Goal: Use online tool/utility: Utilize a website feature to perform a specific function

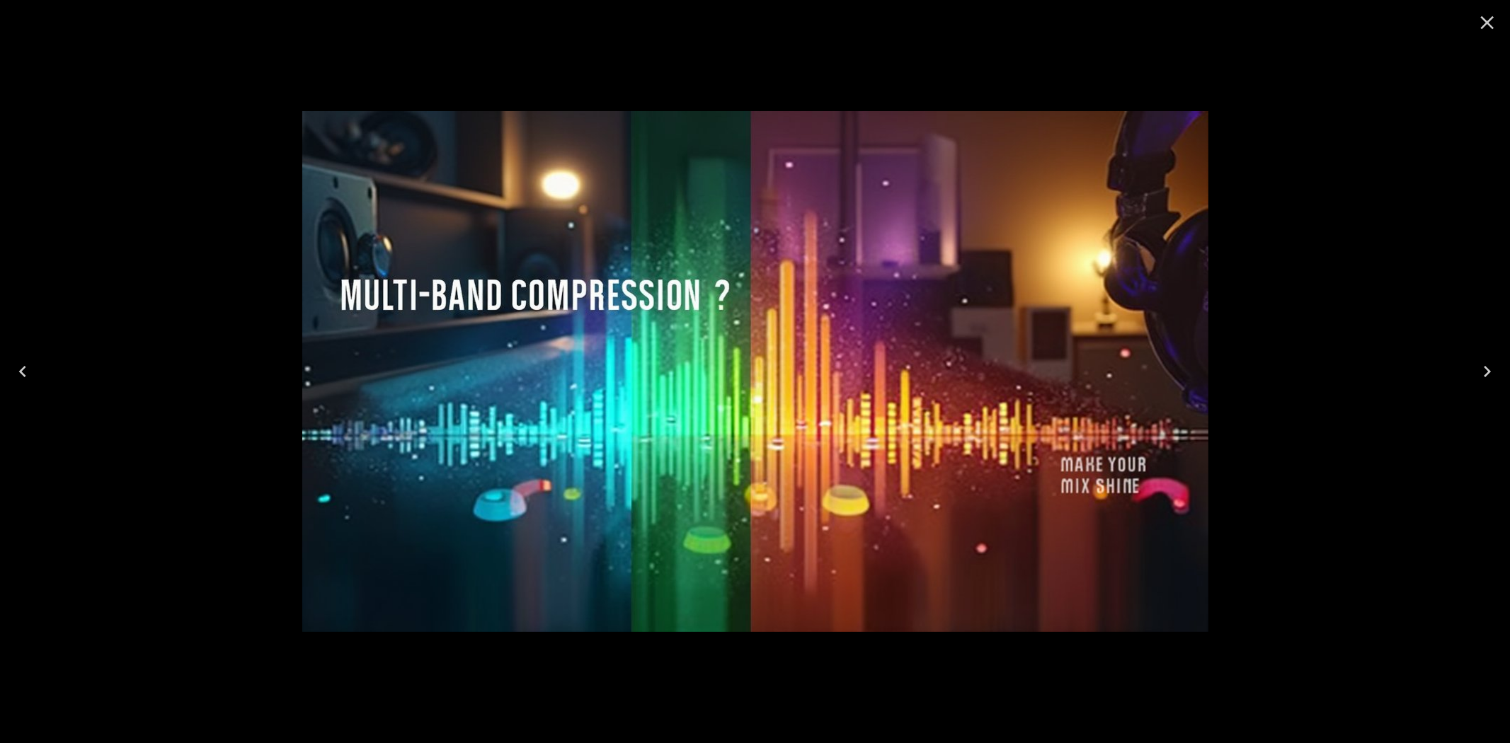
click at [1489, 13] on icon "Close" at bounding box center [1487, 22] width 23 height 23
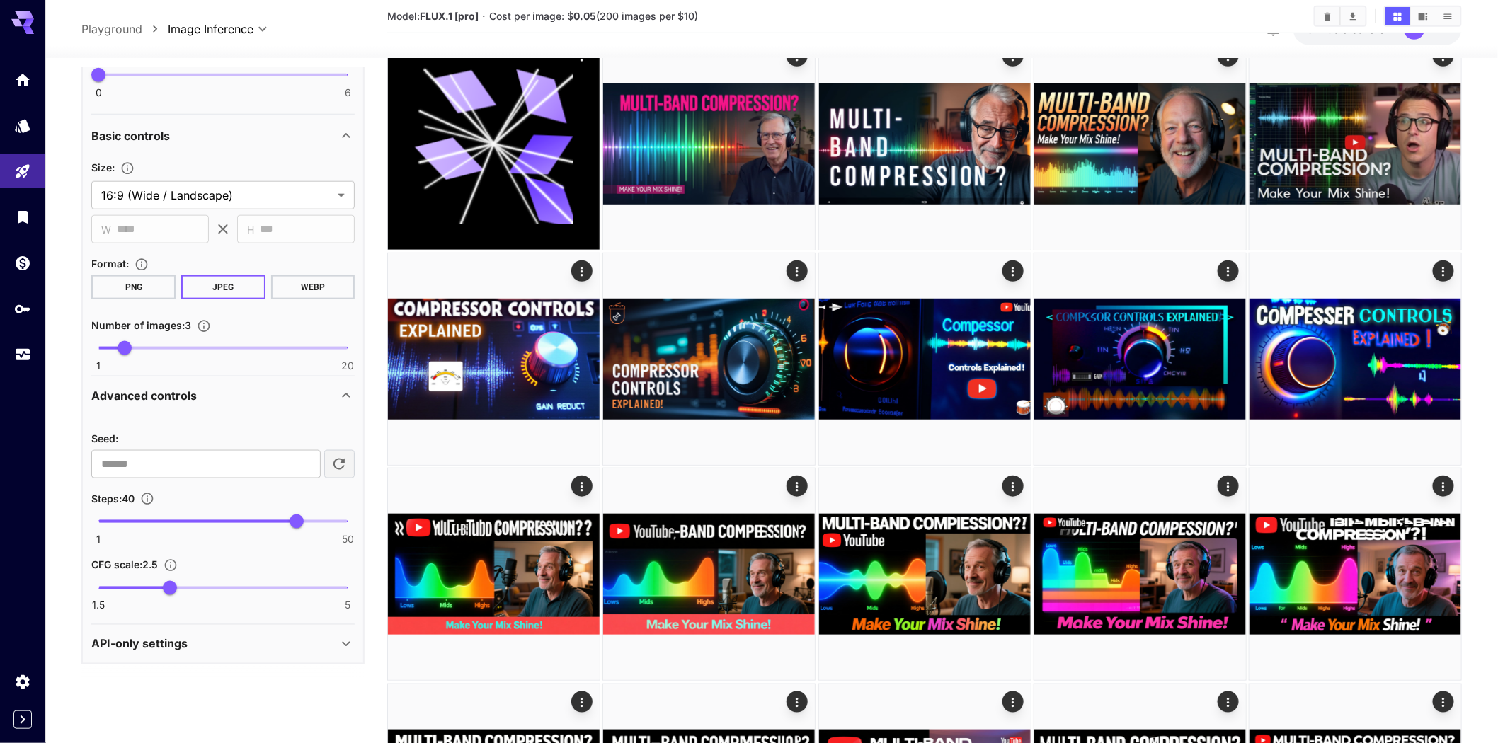
scroll to position [314, 0]
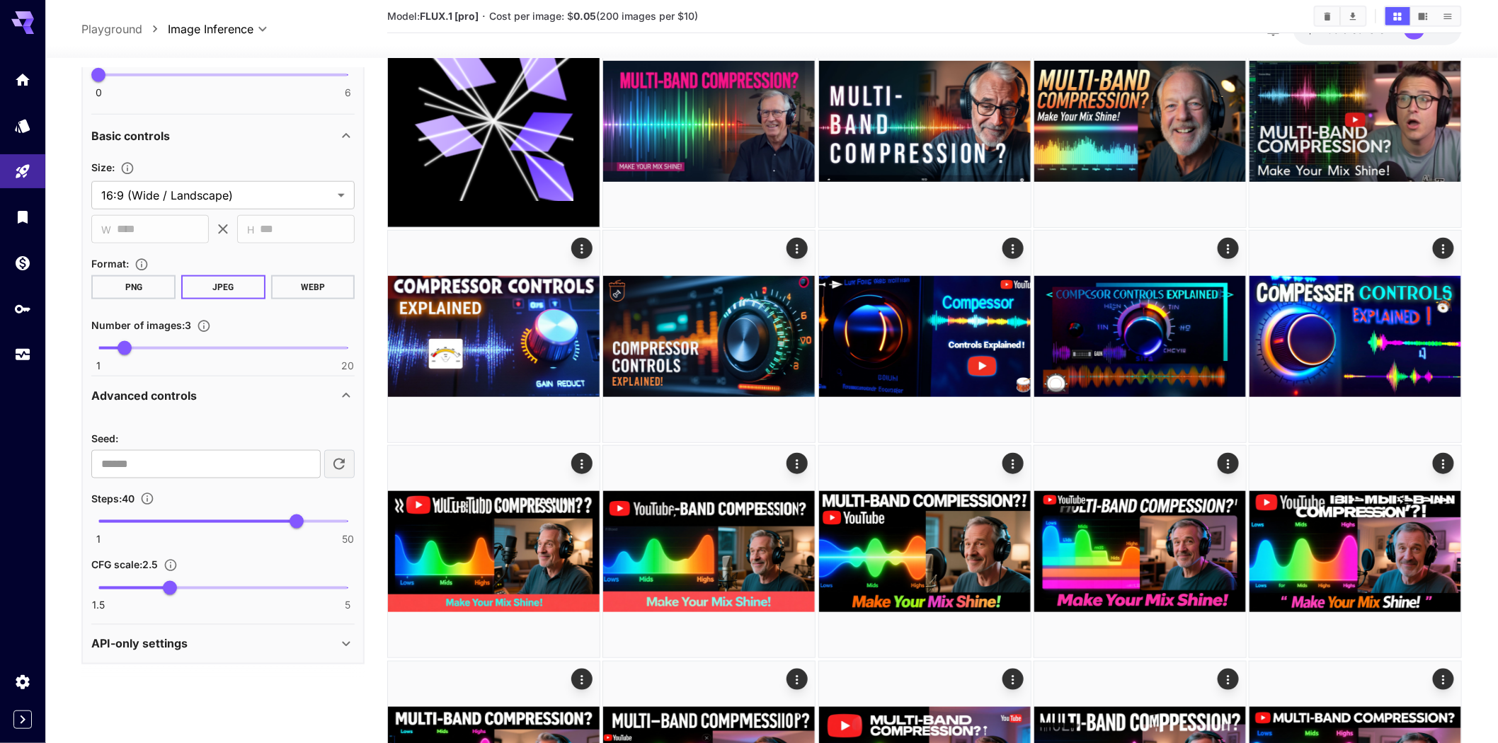
click at [266, 653] on div "API-only settings" at bounding box center [214, 644] width 246 height 17
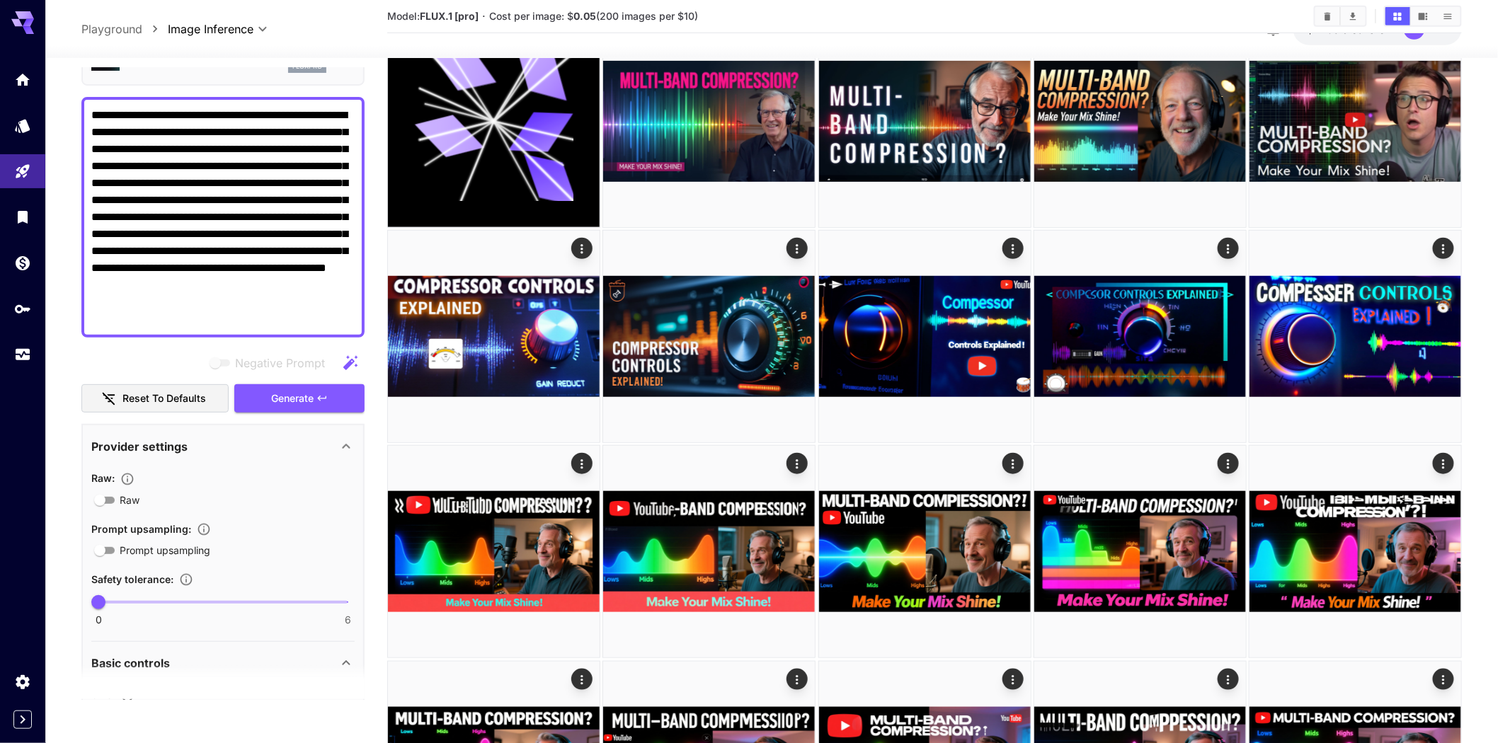
scroll to position [0, 0]
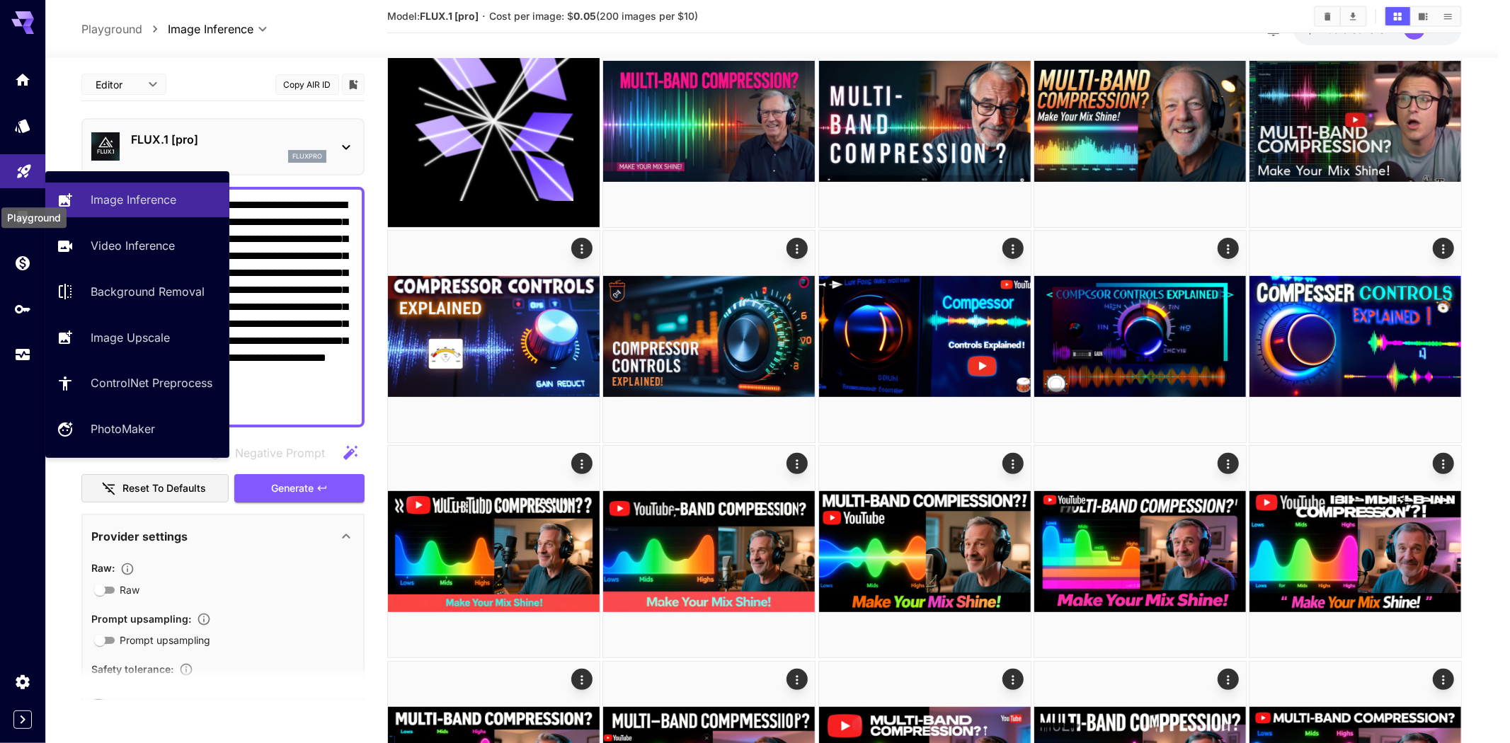
click at [19, 176] on icon "Playground" at bounding box center [24, 167] width 17 height 17
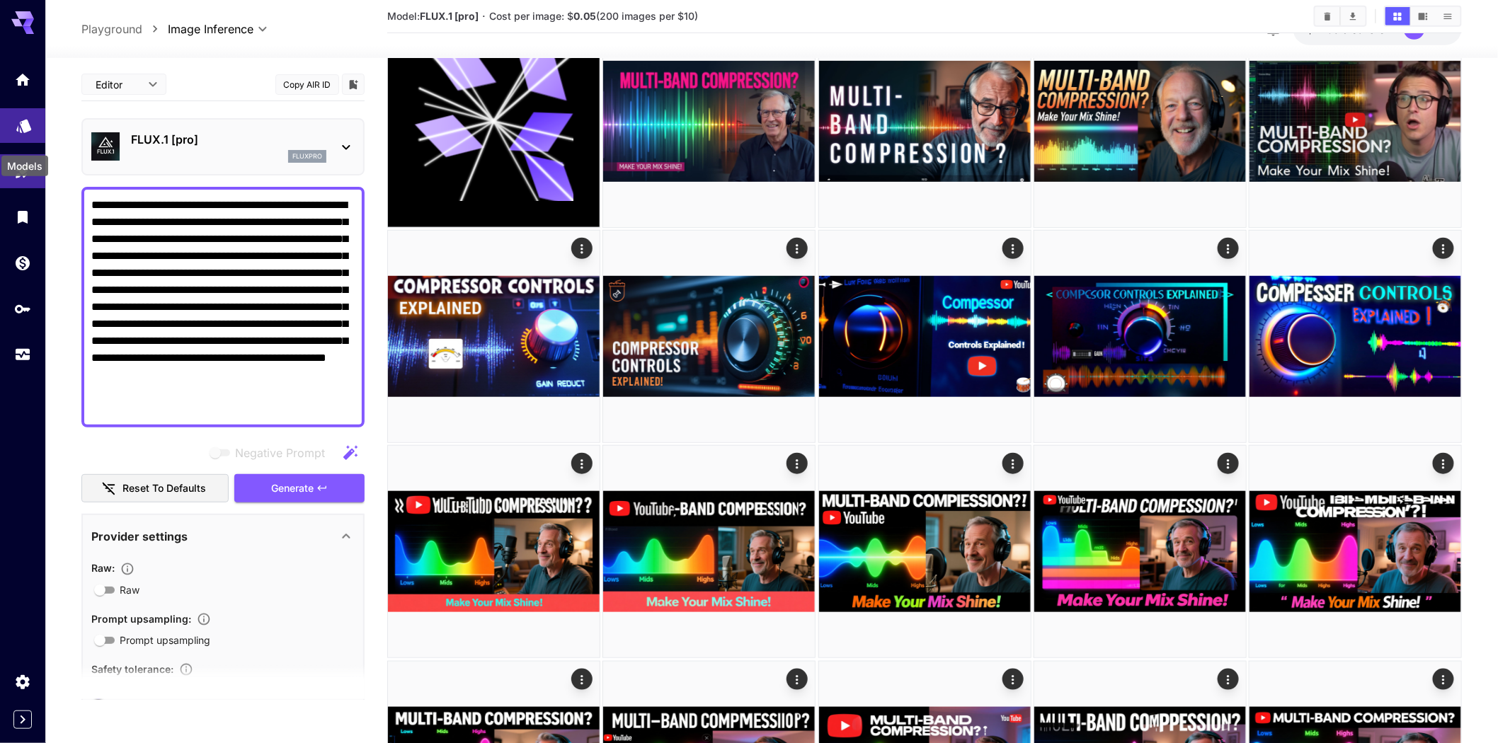
click at [21, 130] on icon "Models" at bounding box center [24, 121] width 17 height 17
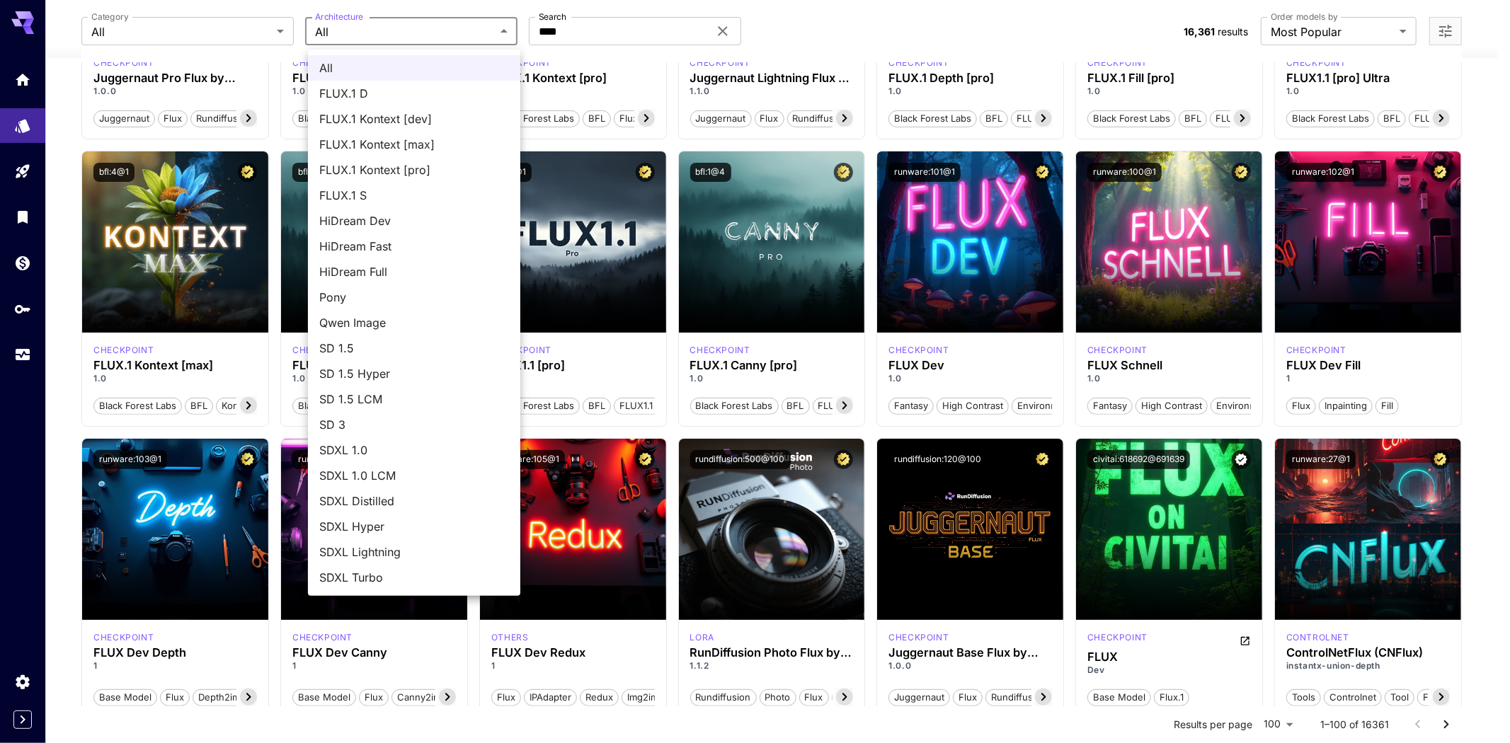
click at [411, 35] on div at bounding box center [755, 371] width 1510 height 743
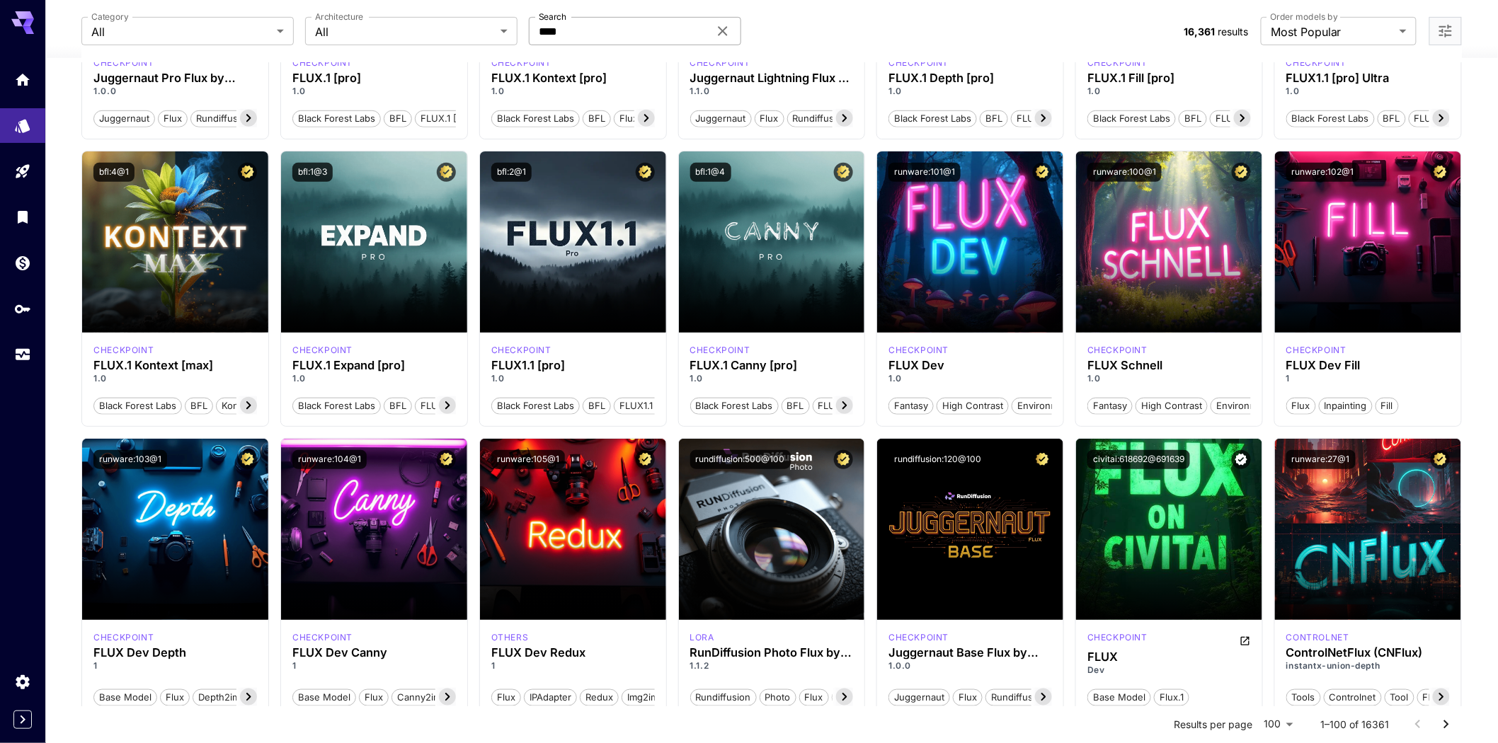
click at [720, 30] on icon at bounding box center [722, 31] width 17 height 17
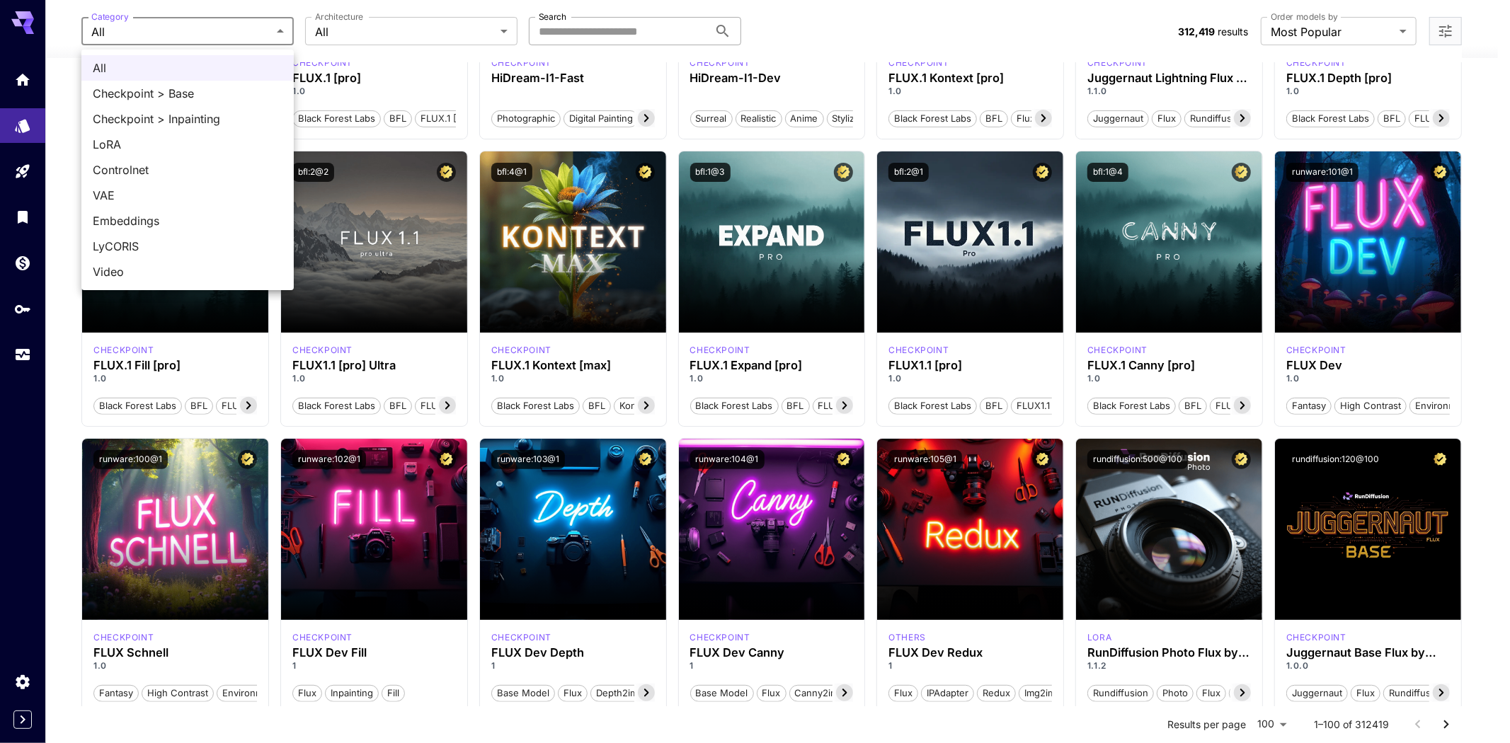
click at [131, 86] on li "Checkpoint > Base" at bounding box center [187, 93] width 212 height 25
type input "**********"
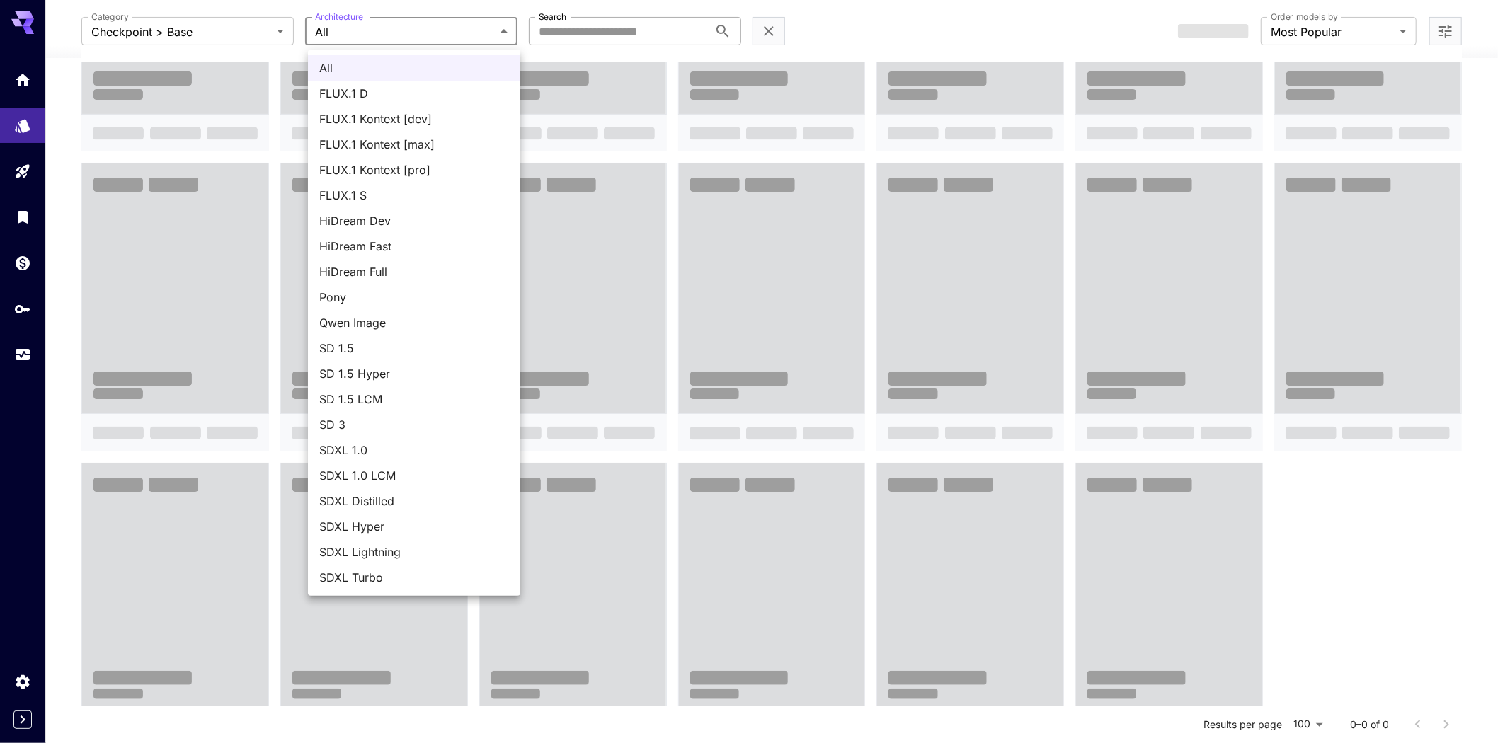
click at [383, 26] on div at bounding box center [755, 371] width 1510 height 743
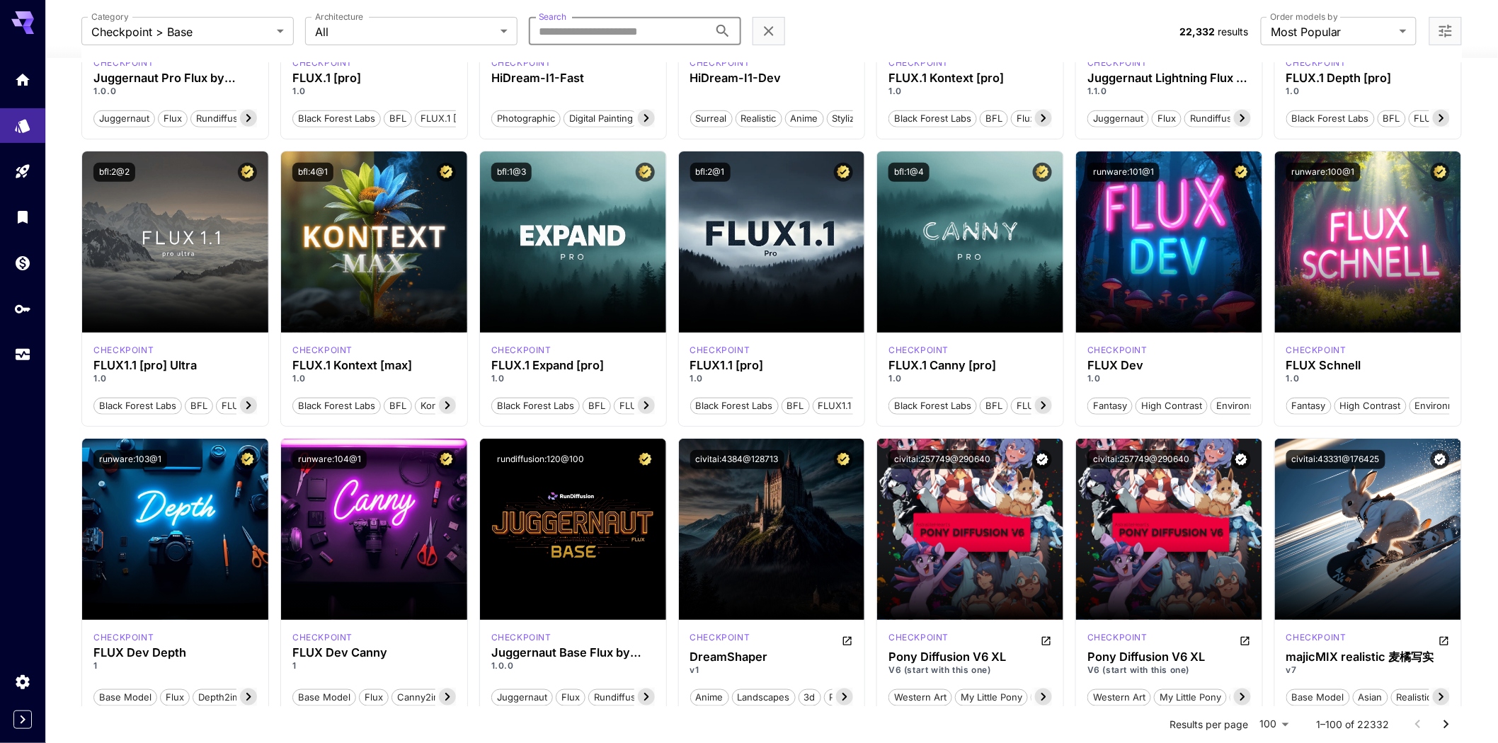
click at [539, 24] on input "Search" at bounding box center [619, 31] width 180 height 28
click at [597, 35] on input "Search" at bounding box center [619, 31] width 180 height 28
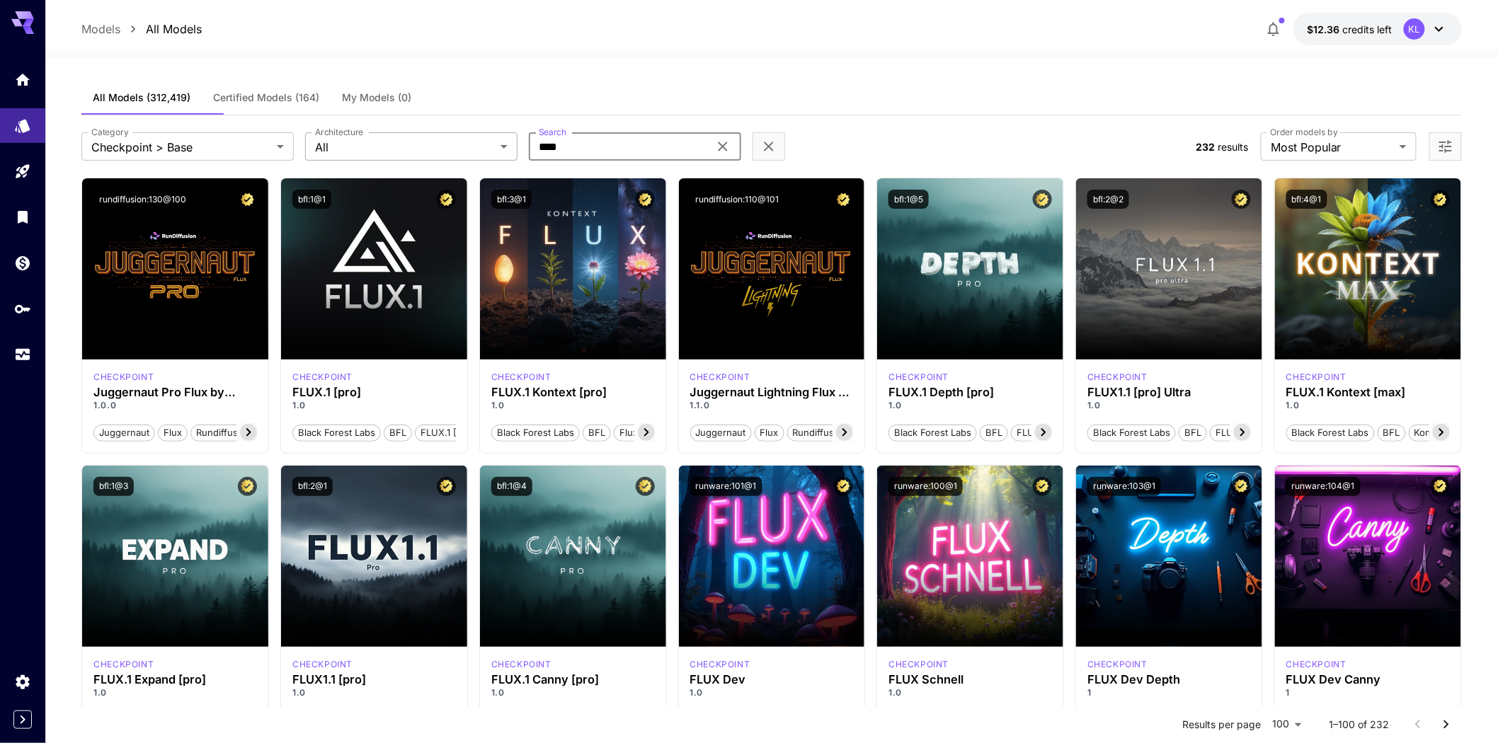
drag, startPoint x: 603, startPoint y: 173, endPoint x: 469, endPoint y: 175, distance: 133.8
click at [469, 161] on div "**********" at bounding box center [632, 146] width 1103 height 28
paste input "**********"
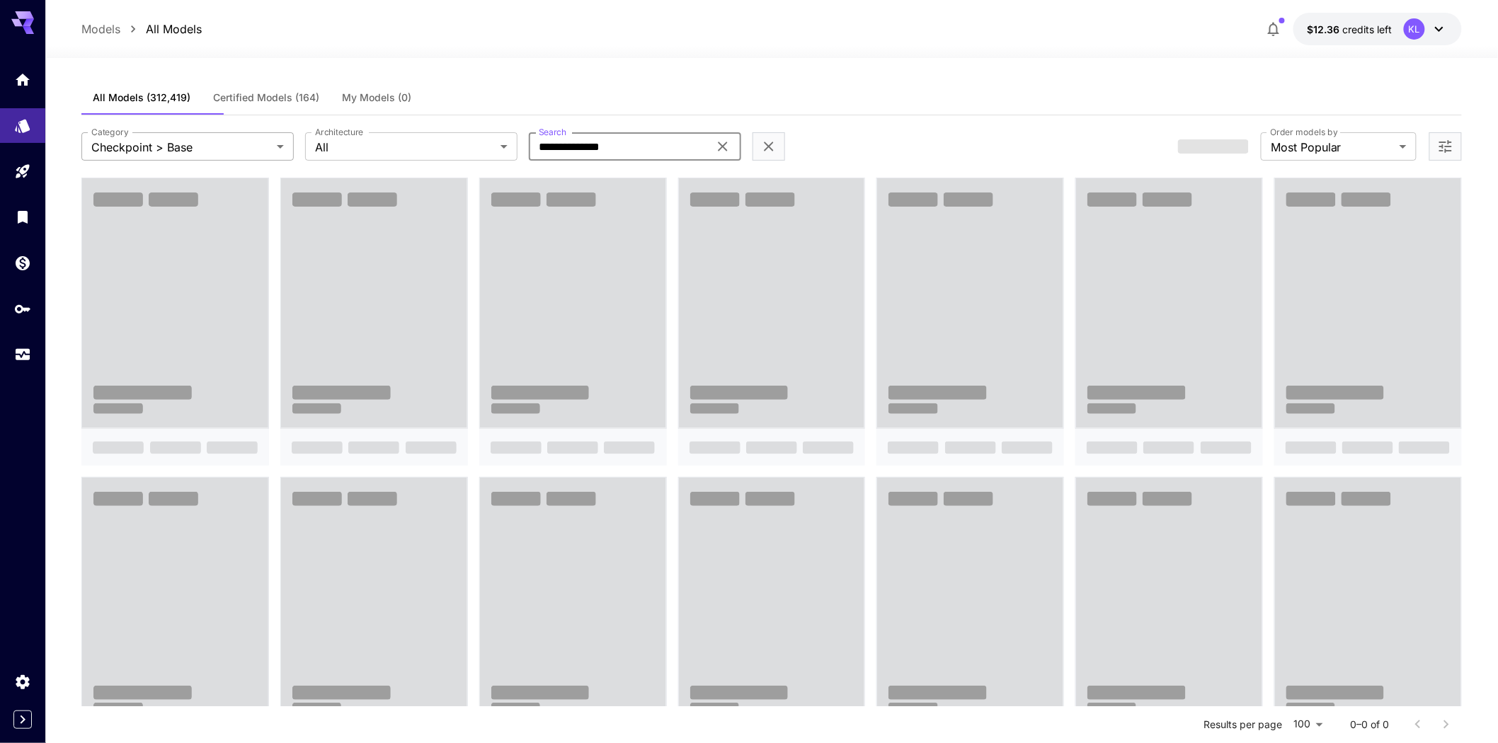
type input "**********"
click at [259, 171] on body "**********" at bounding box center [749, 572] width 1498 height 1145
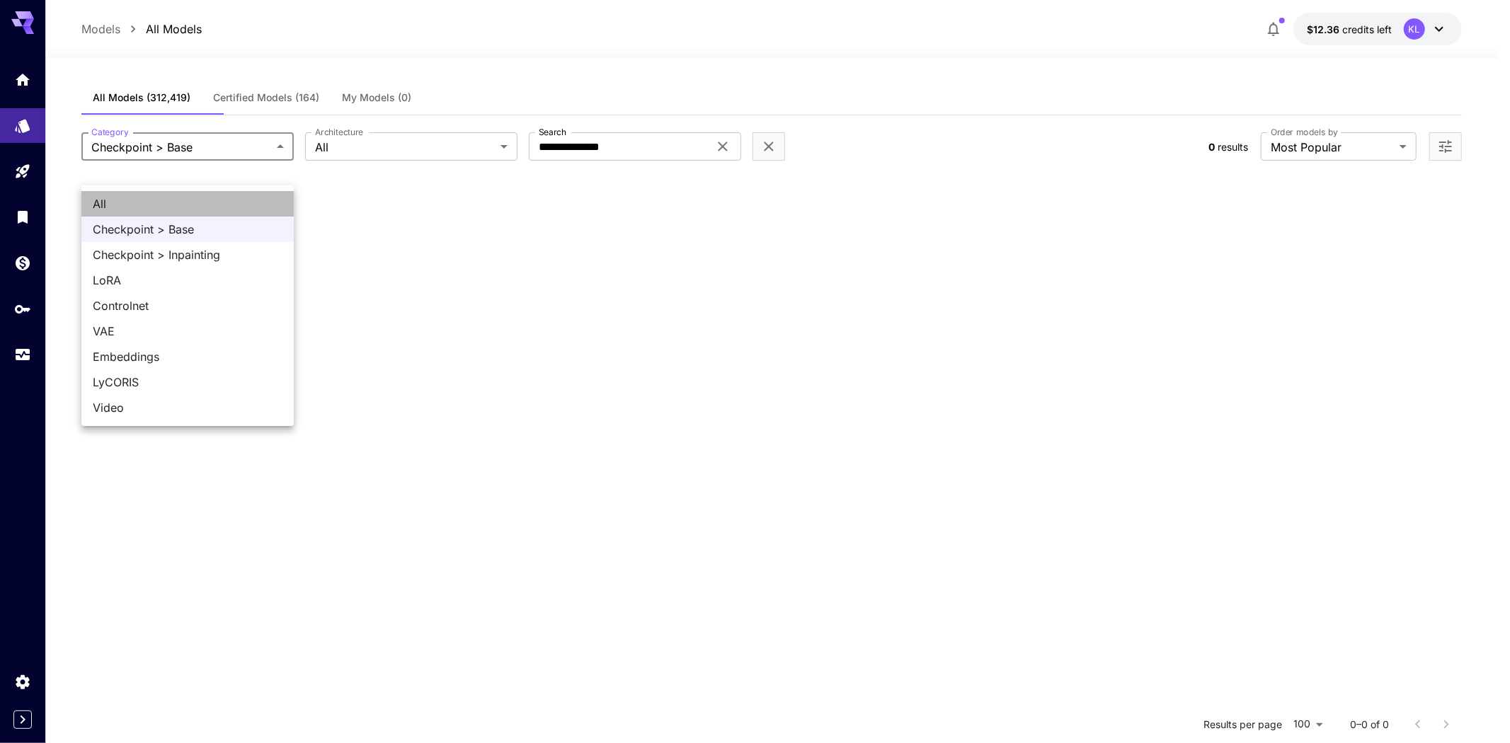
click at [168, 210] on span "All" at bounding box center [188, 203] width 190 height 17
type input "***"
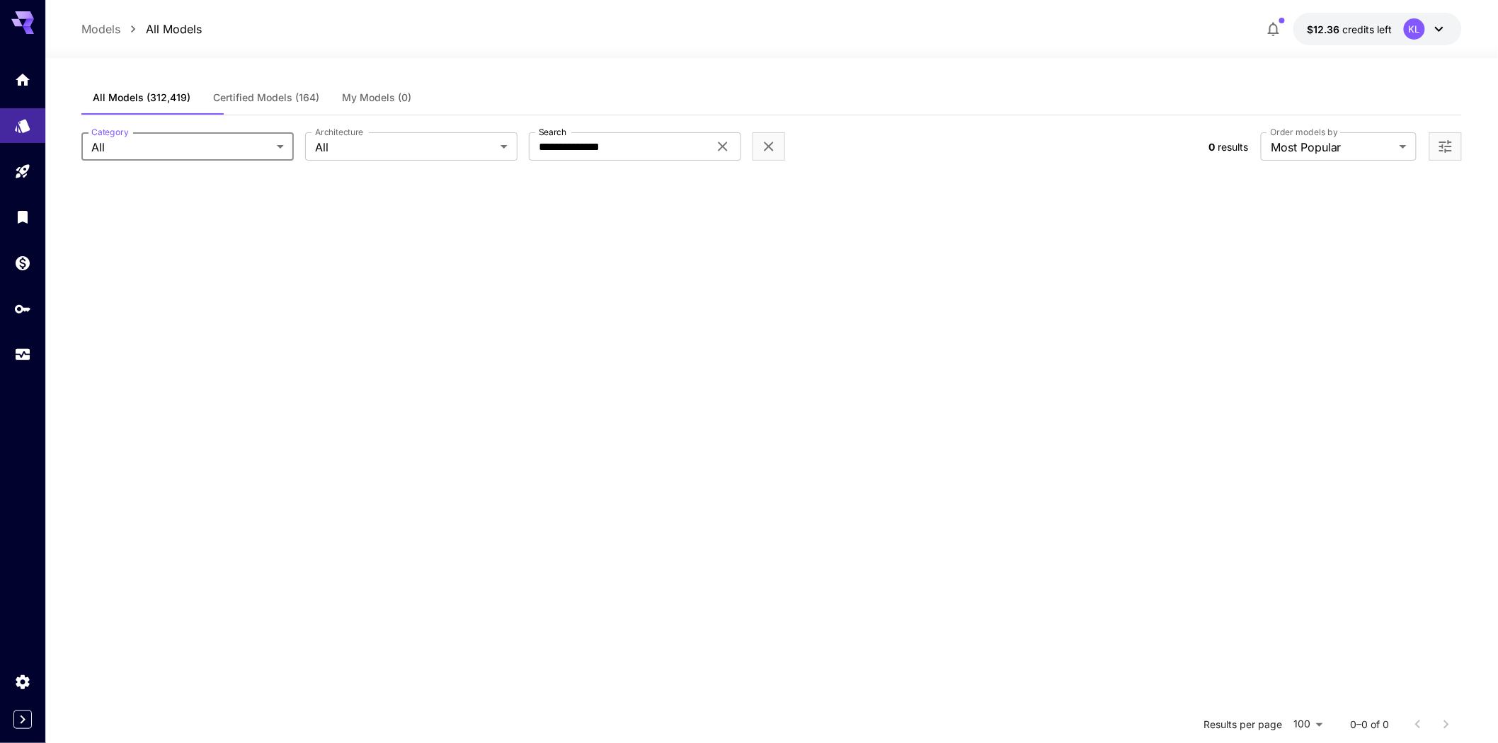
click at [688, 105] on div "All Models (312,419) Certified Models (164) My Models (0)" at bounding box center [771, 98] width 1380 height 35
drag, startPoint x: 659, startPoint y: 171, endPoint x: 440, endPoint y: 176, distance: 218.8
click at [440, 161] on div "**********" at bounding box center [639, 146] width 1116 height 28
paste input "text"
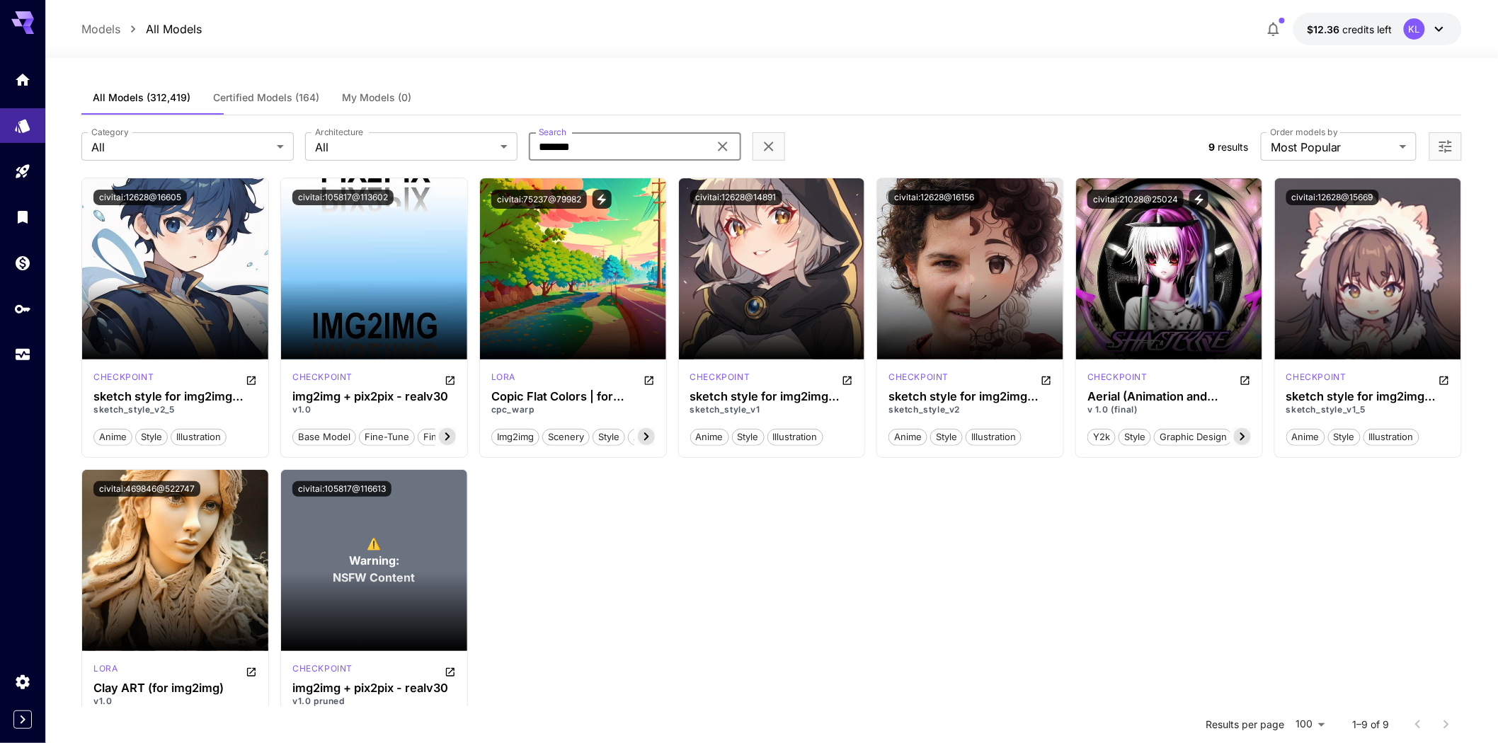
click at [170, 104] on span "All Models (312,419)" at bounding box center [142, 97] width 98 height 13
drag, startPoint x: 620, startPoint y: 168, endPoint x: 479, endPoint y: 159, distance: 141.9
click at [479, 159] on div "Category All *** Category Architecture All *** Architecture Search ******* Sear…" at bounding box center [639, 146] width 1116 height 28
paste input "*******"
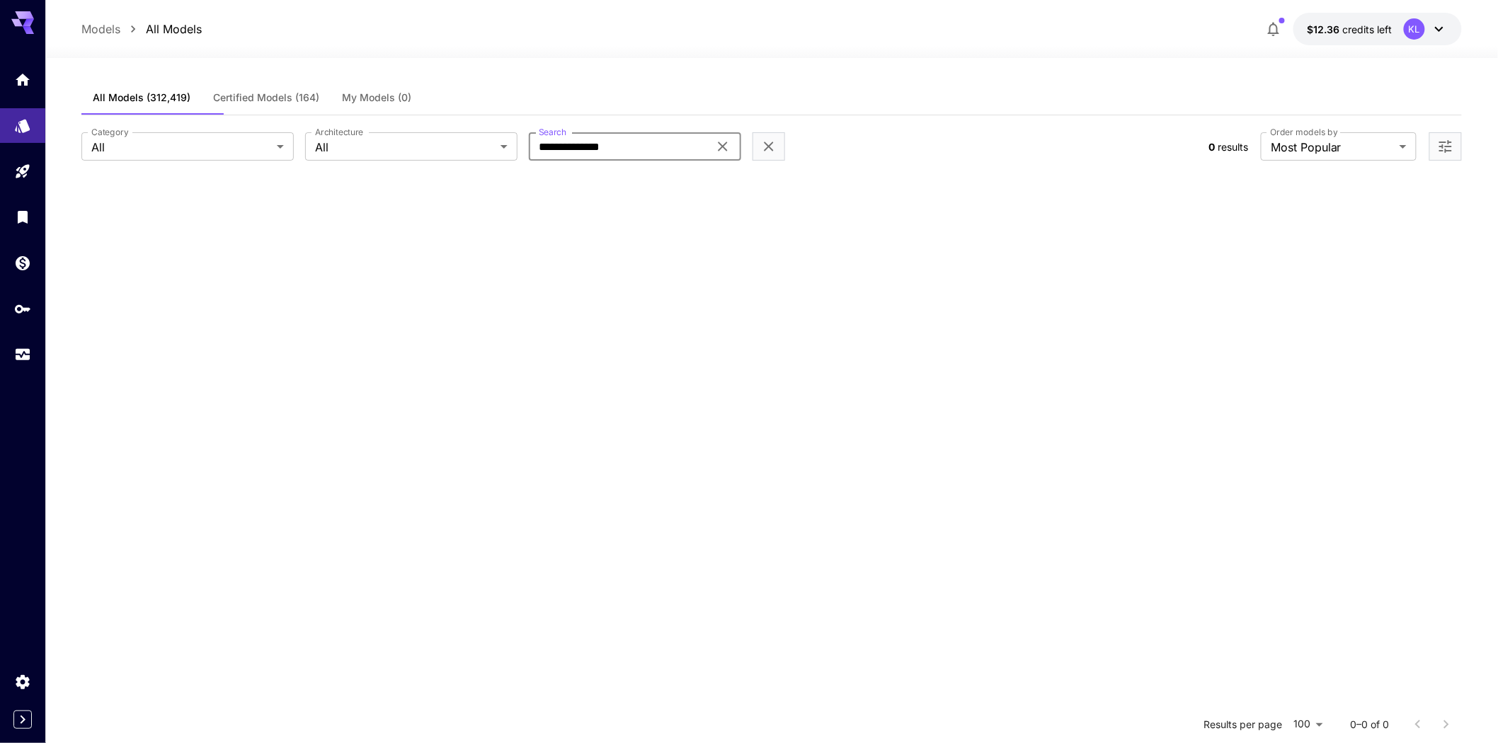
type input "**********"
click at [30, 128] on icon "Models" at bounding box center [23, 121] width 15 height 13
click at [17, 671] on icon "Settings" at bounding box center [23, 678] width 13 height 14
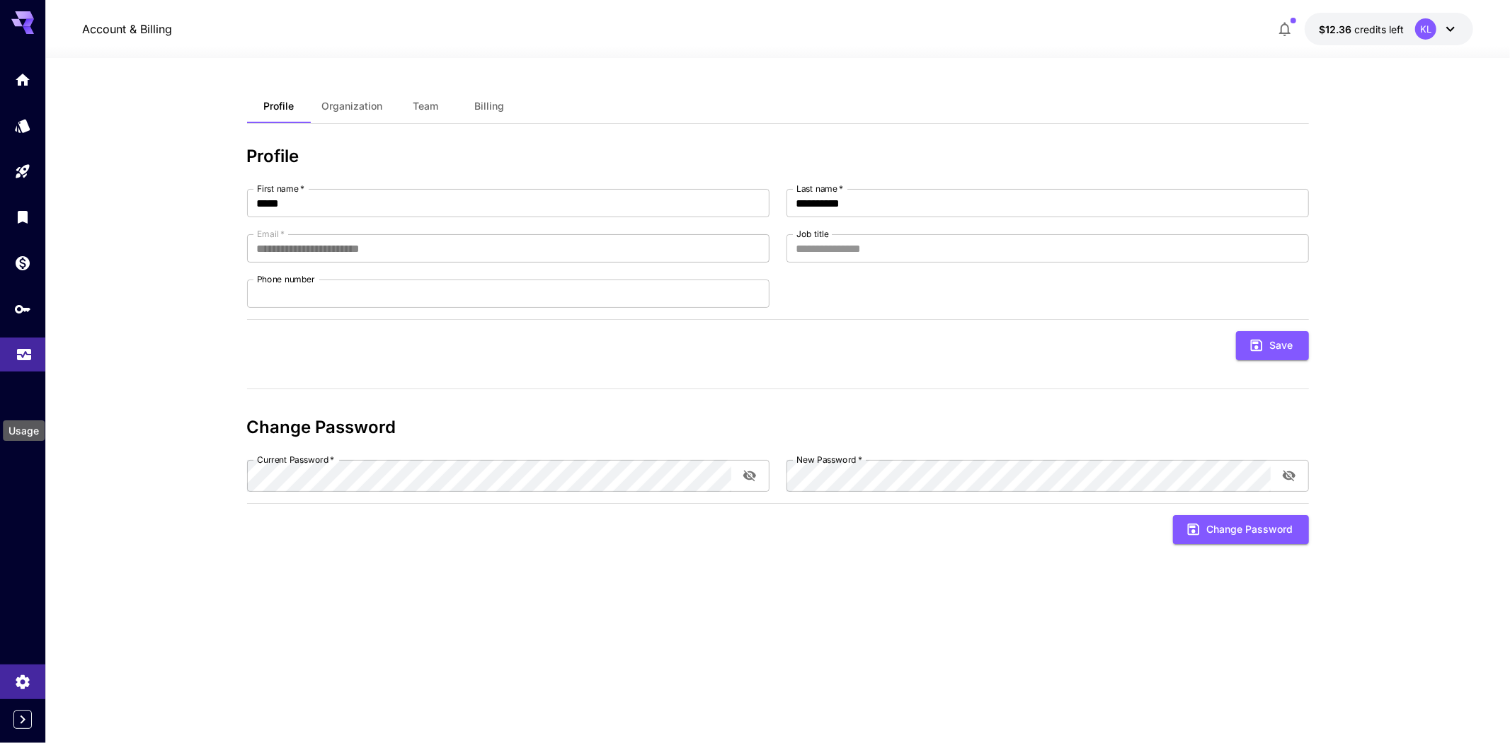
click at [29, 359] on icon "Usage" at bounding box center [24, 350] width 17 height 17
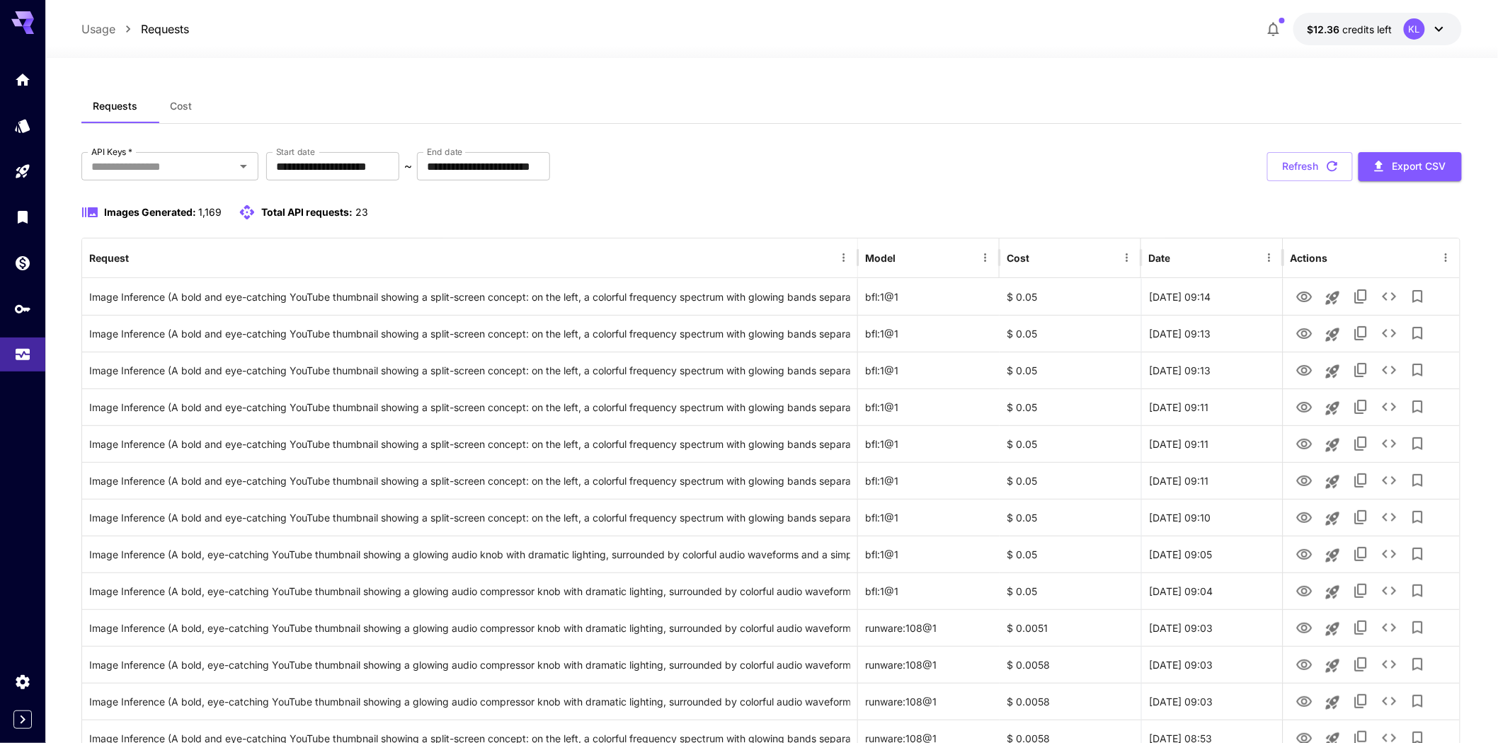
click at [192, 113] on span "Cost" at bounding box center [181, 106] width 22 height 13
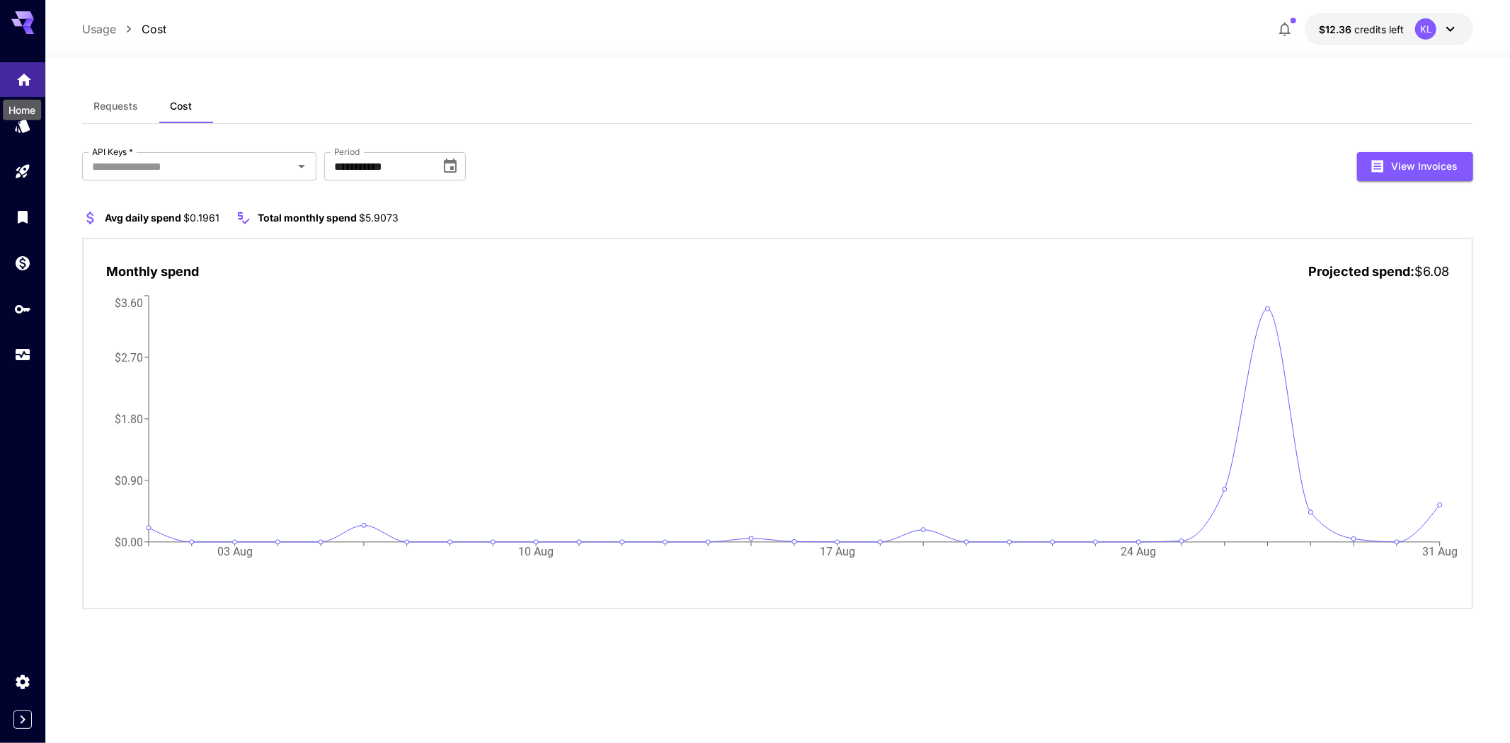
click at [26, 81] on icon "Home" at bounding box center [24, 75] width 14 height 12
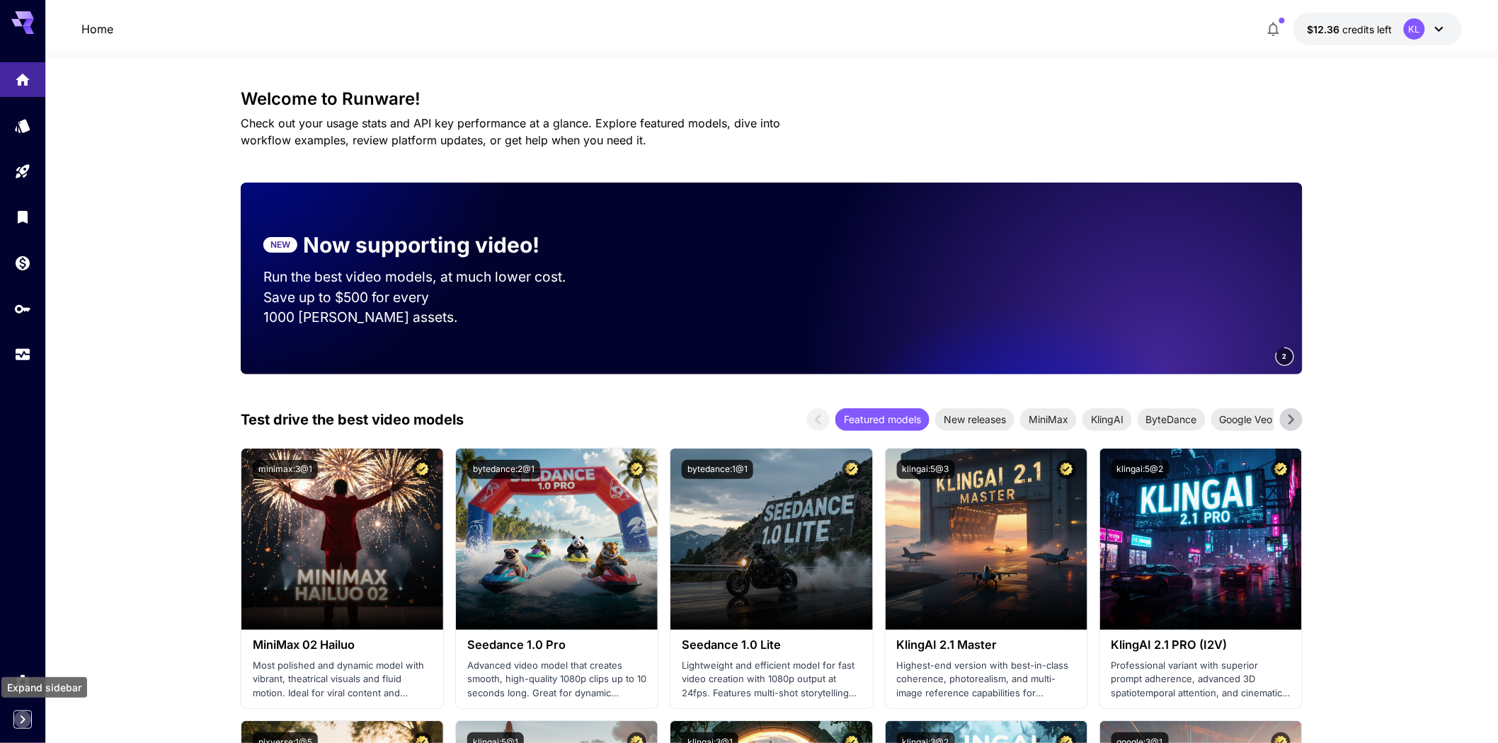
click at [24, 721] on icon "Expand sidebar" at bounding box center [22, 720] width 17 height 17
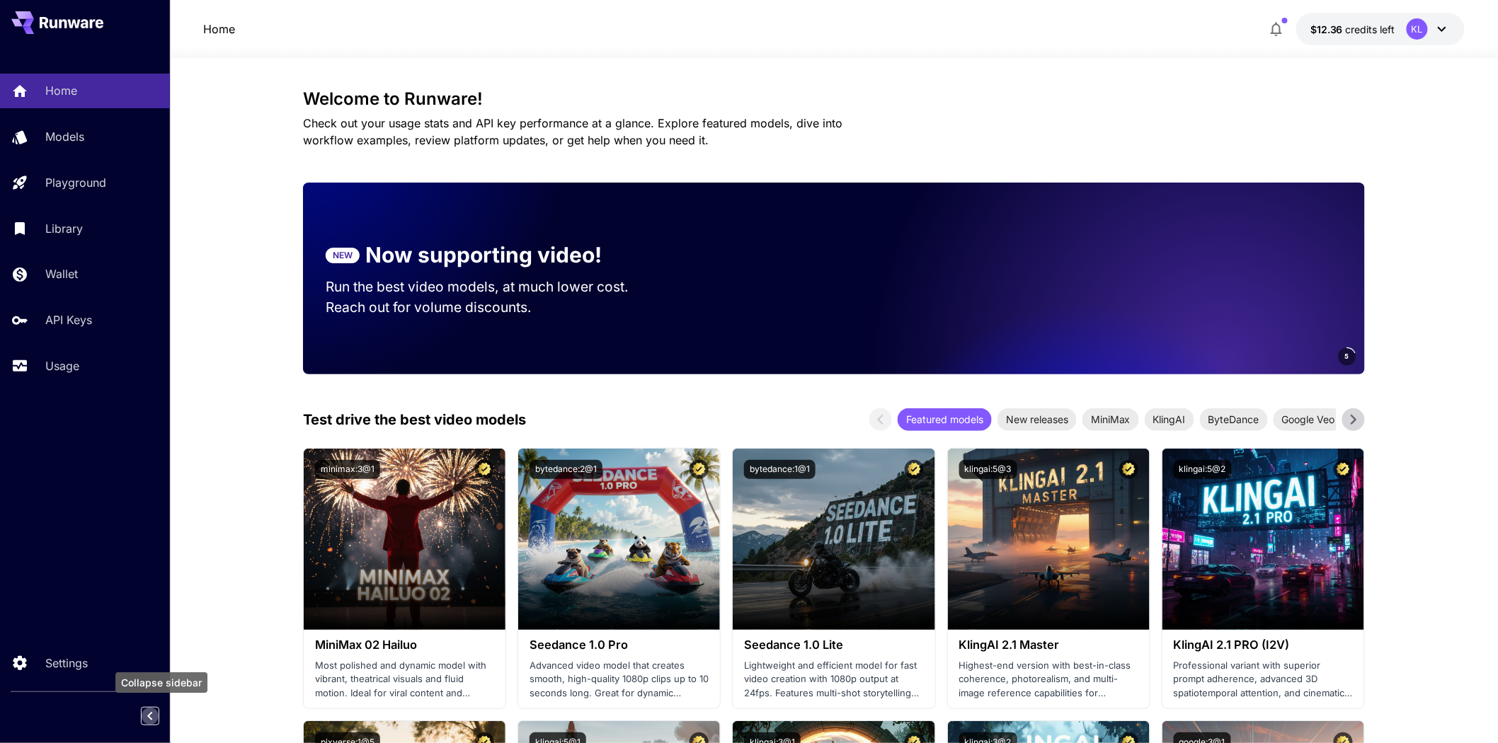
drag, startPoint x: 156, startPoint y: 719, endPoint x: 147, endPoint y: 658, distance: 61.0
click at [157, 719] on icon "Collapse sidebar" at bounding box center [150, 716] width 17 height 17
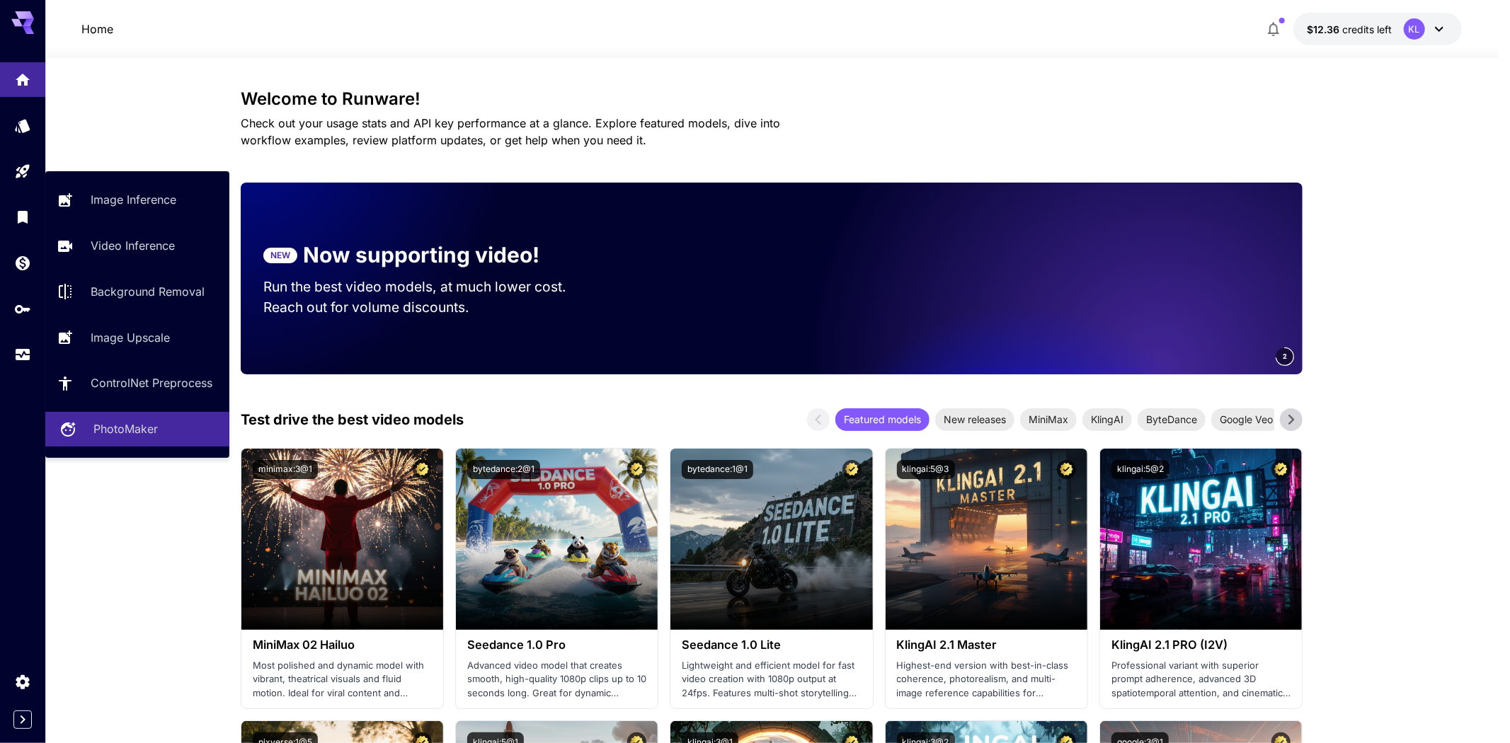
click at [104, 438] on p "PhotoMaker" at bounding box center [125, 429] width 64 height 17
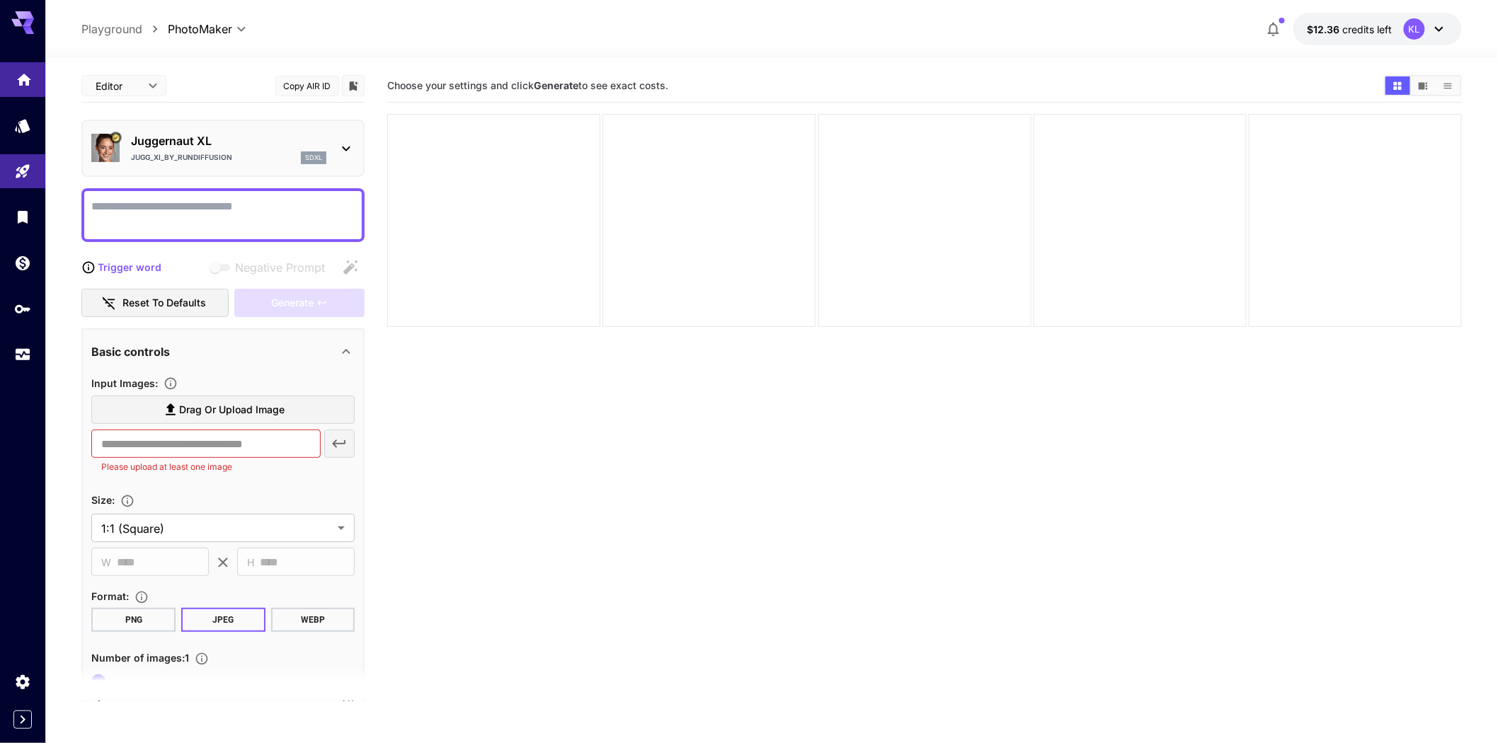
click at [10, 89] on link at bounding box center [22, 79] width 45 height 35
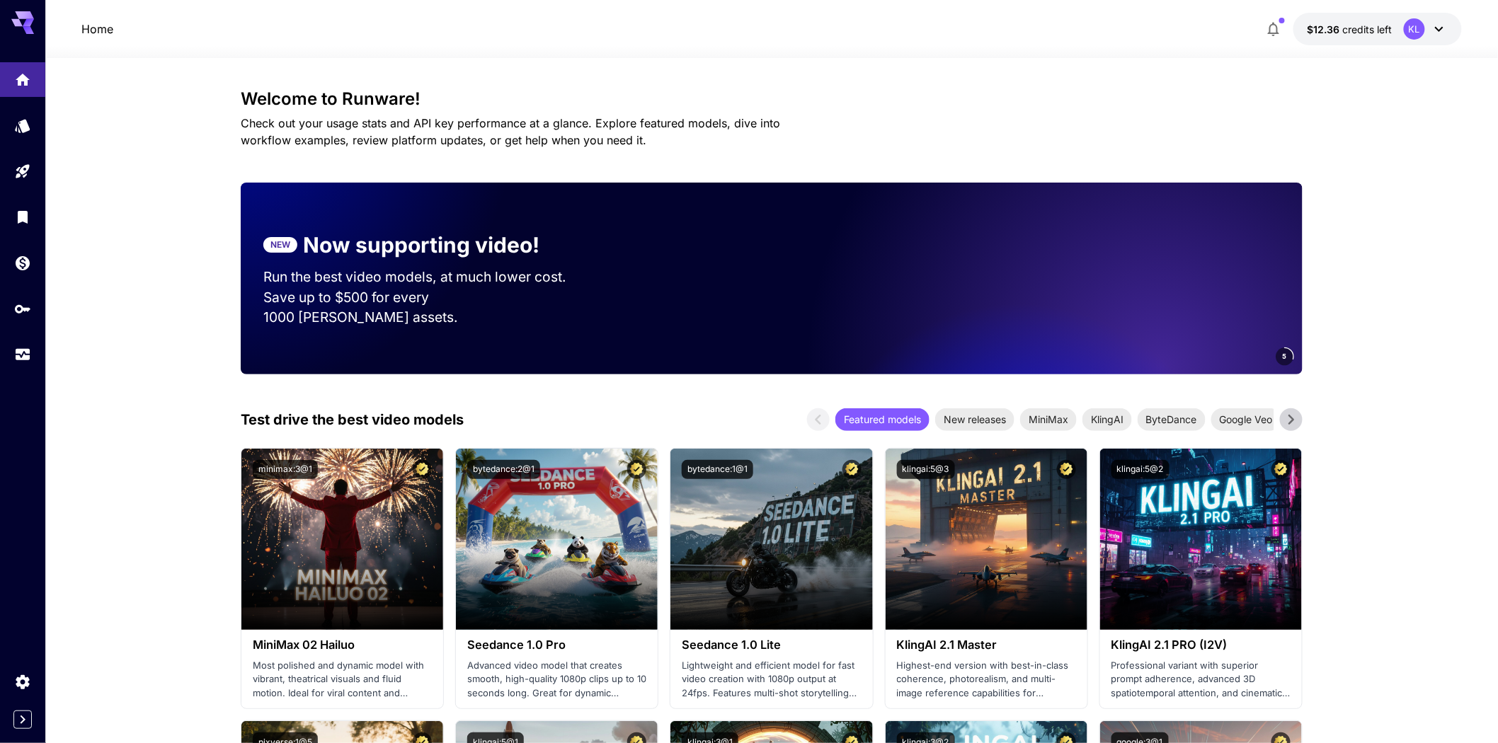
click at [17, 24] on icon at bounding box center [22, 18] width 23 height 15
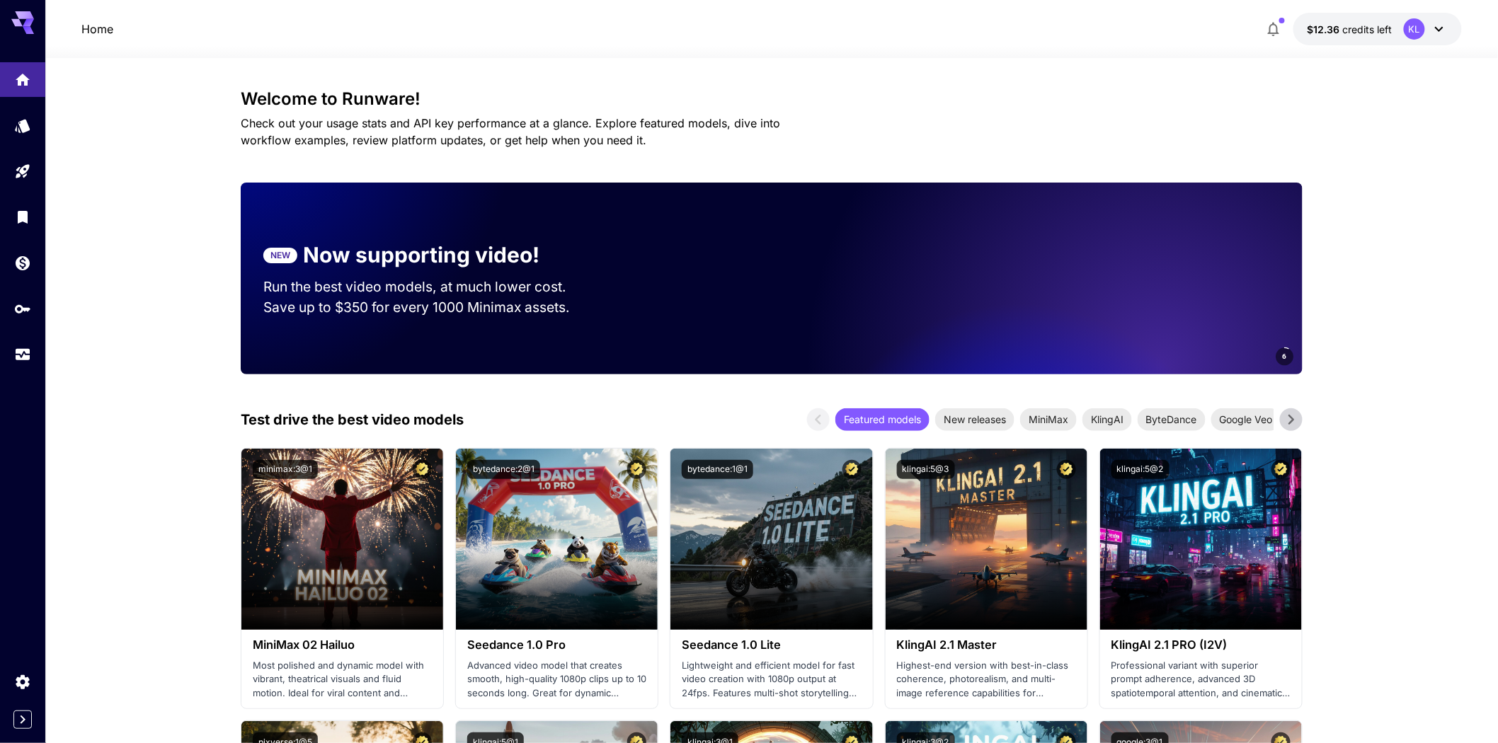
click at [1440, 38] on icon at bounding box center [1439, 29] width 17 height 17
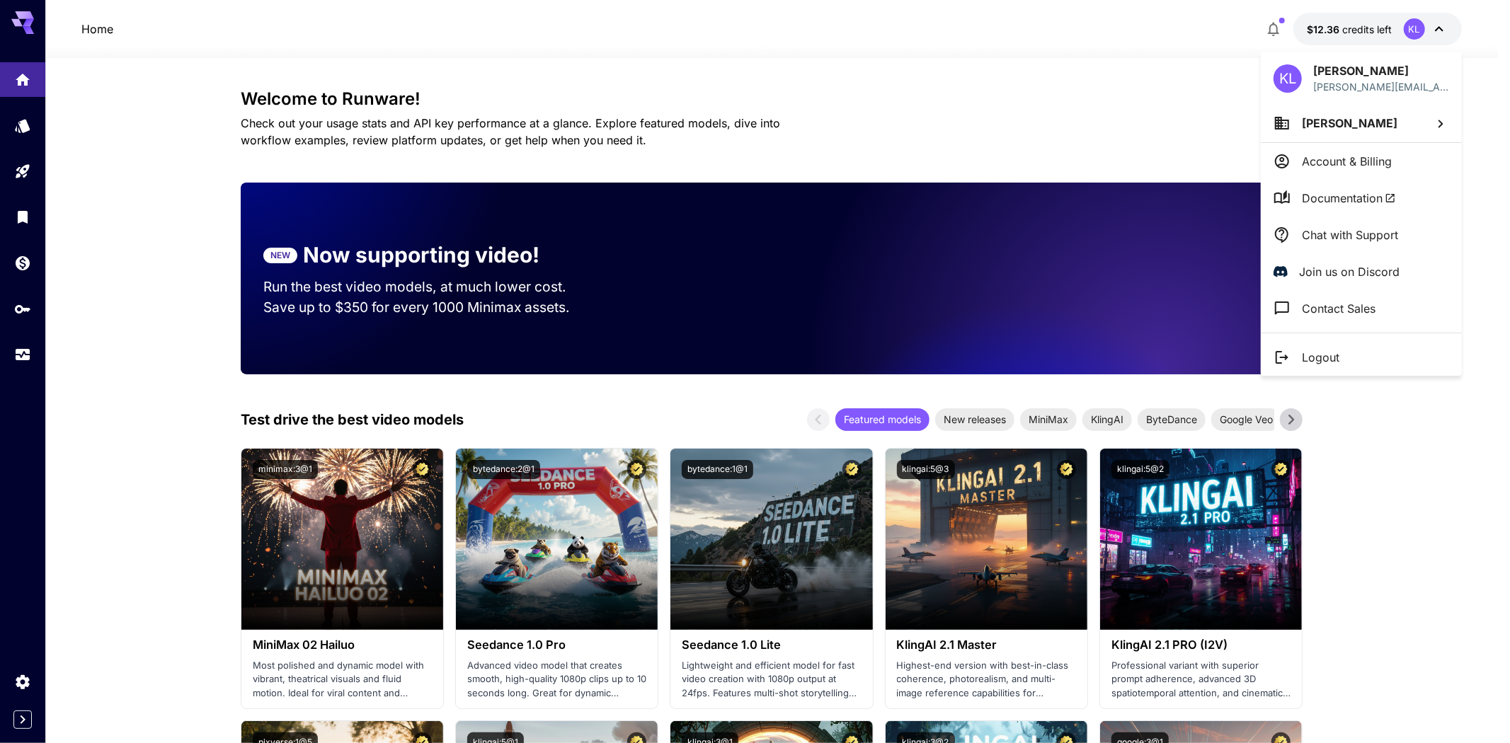
click at [1367, 200] on li "Documentation" at bounding box center [1361, 198] width 201 height 37
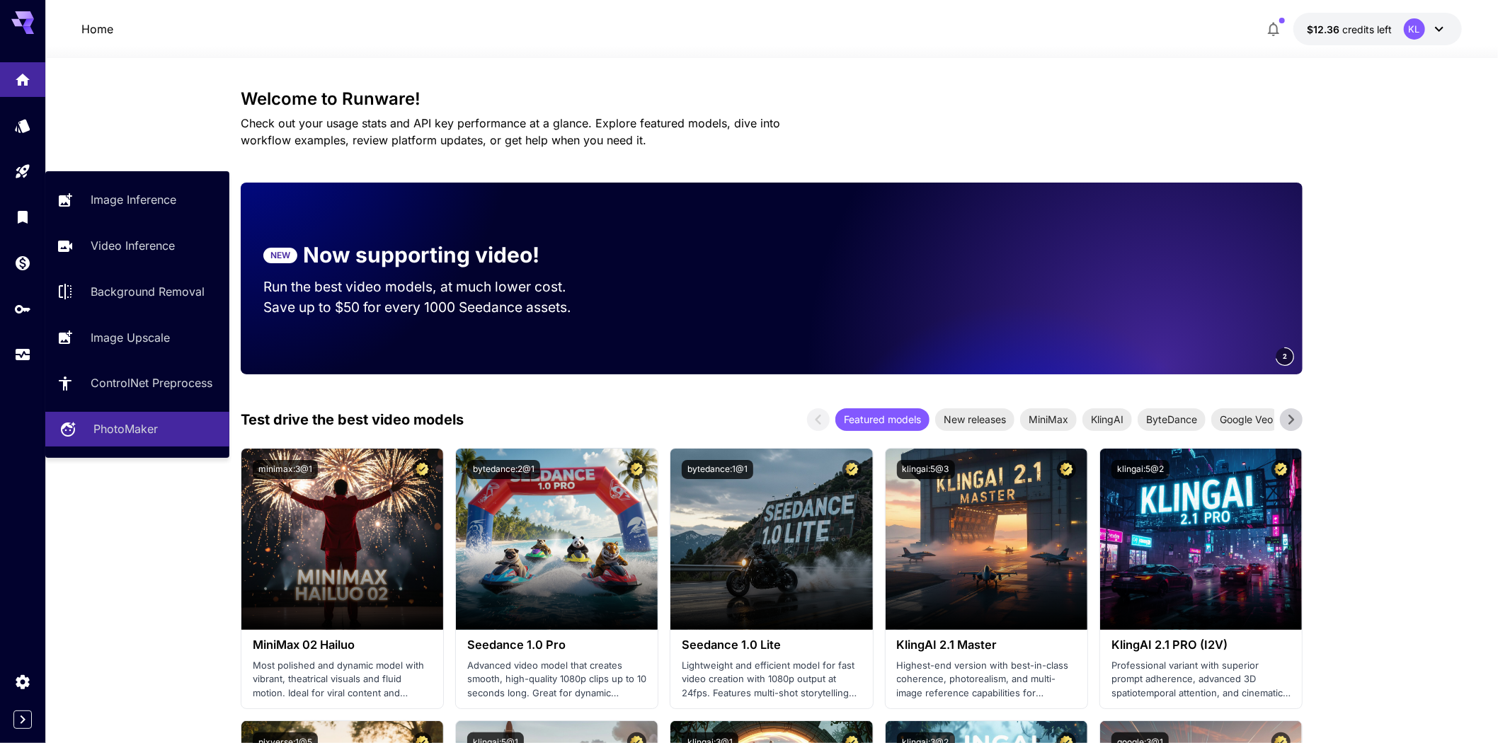
click at [107, 438] on p "PhotoMaker" at bounding box center [125, 429] width 64 height 17
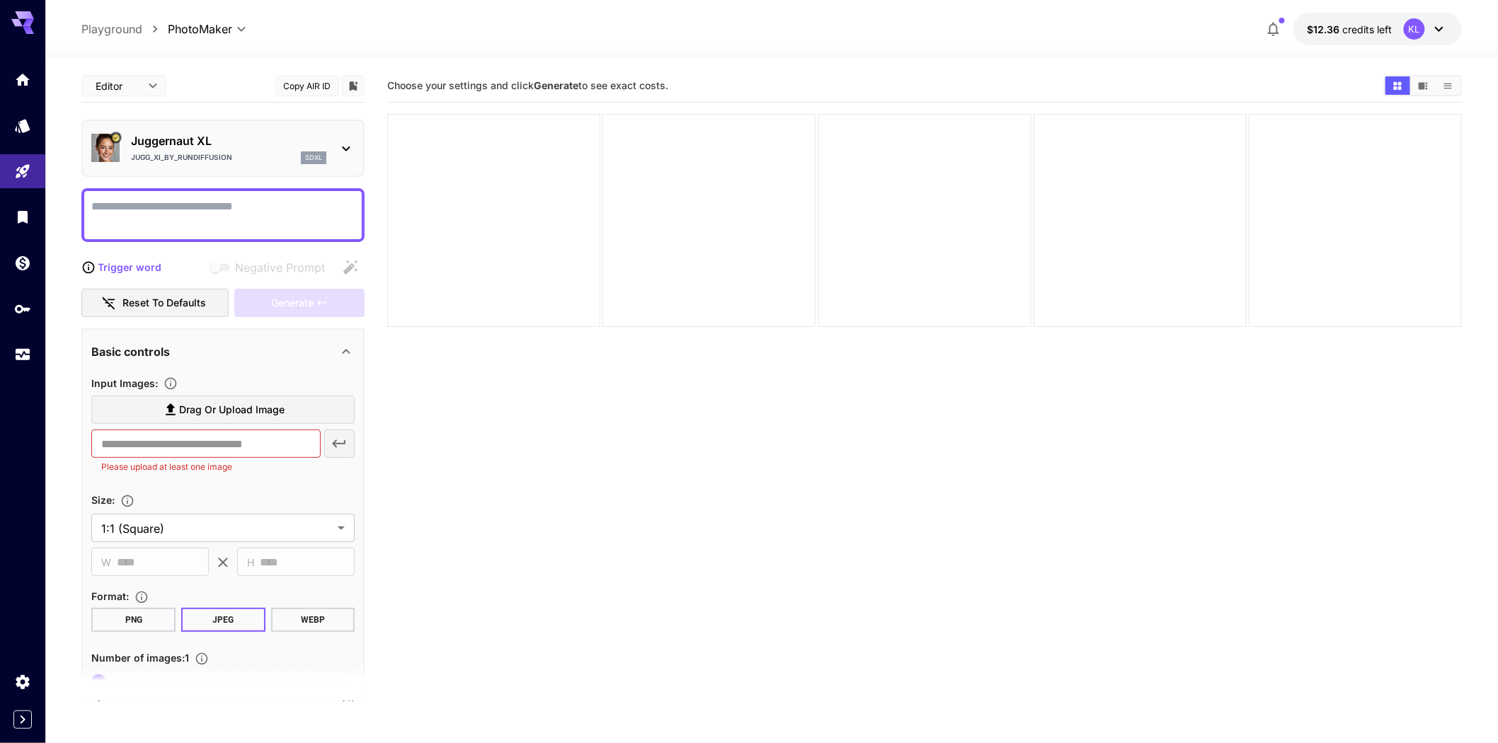
click at [256, 419] on span "Drag or upload image" at bounding box center [232, 410] width 106 height 18
click at [0, 0] on input "Drag or upload image" at bounding box center [0, 0] width 0 height 0
click at [731, 234] on div at bounding box center [709, 220] width 213 height 213
click at [532, 250] on div at bounding box center [493, 220] width 213 height 213
click at [910, 215] on div at bounding box center [925, 220] width 213 height 213
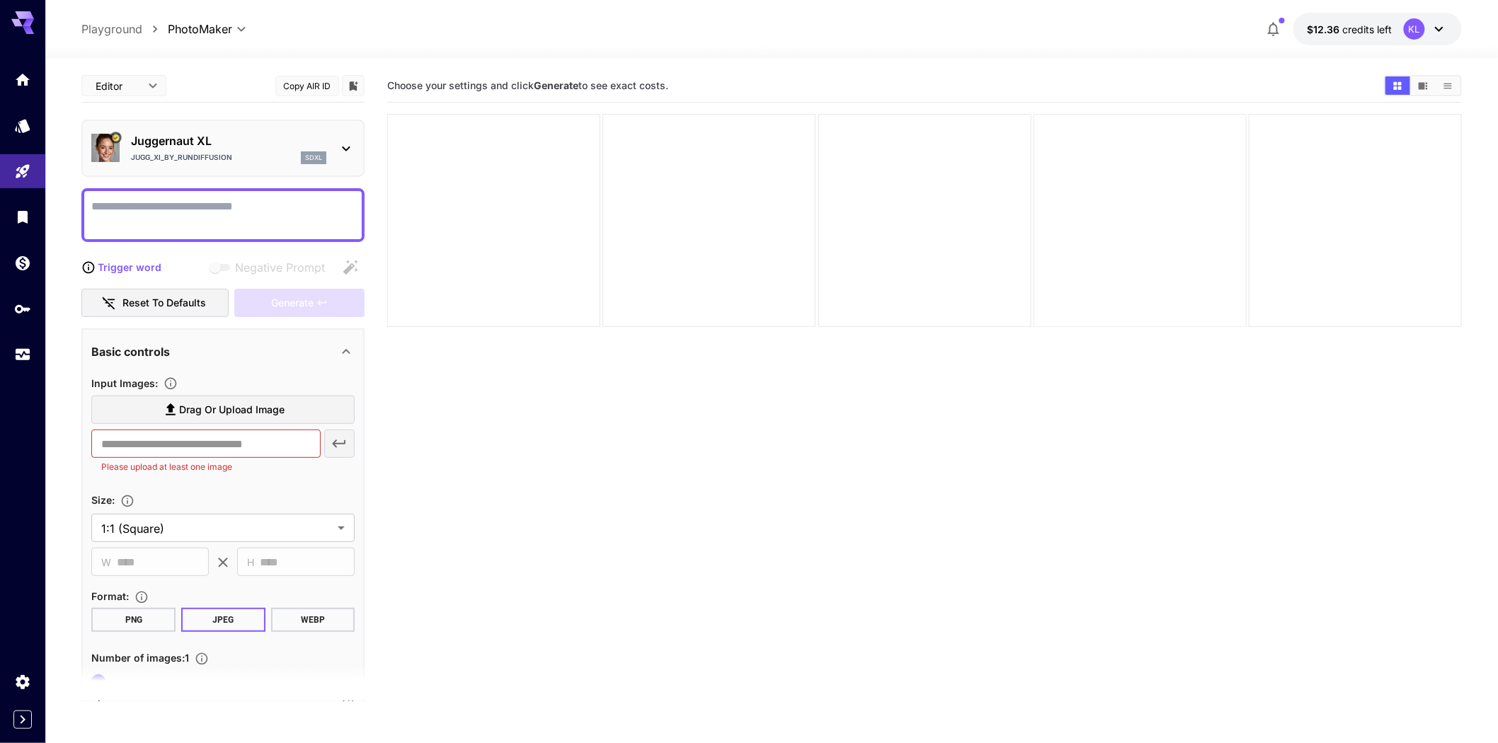
click at [1100, 223] on div at bounding box center [1140, 220] width 213 height 213
drag, startPoint x: 1335, startPoint y: 248, endPoint x: 1335, endPoint y: 236, distance: 12.1
click at [1335, 246] on div at bounding box center [1355, 220] width 213 height 213
click at [535, 416] on section "Choose your settings and click Generate to see exact costs." at bounding box center [924, 440] width 1074 height 743
